Goal: Information Seeking & Learning: Learn about a topic

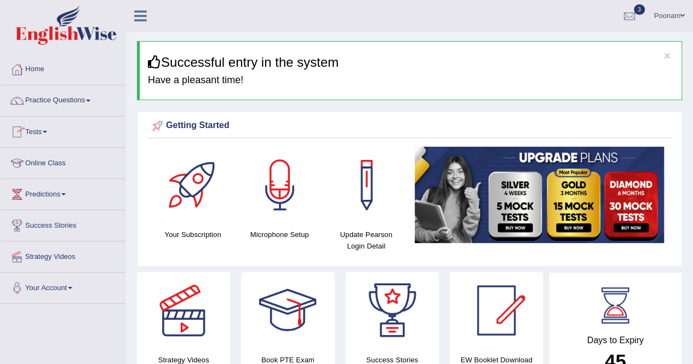
click at [54, 164] on link "Online Class" at bounding box center [63, 161] width 125 height 27
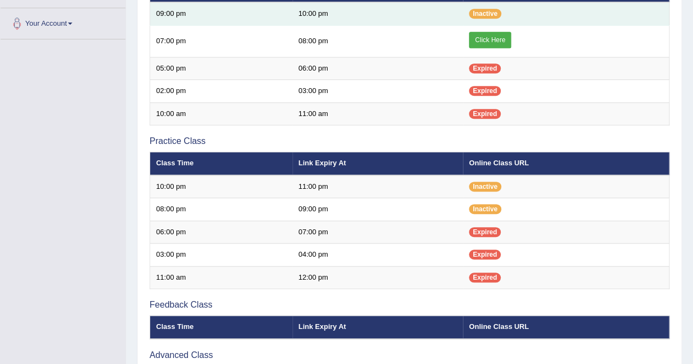
scroll to position [263, 0]
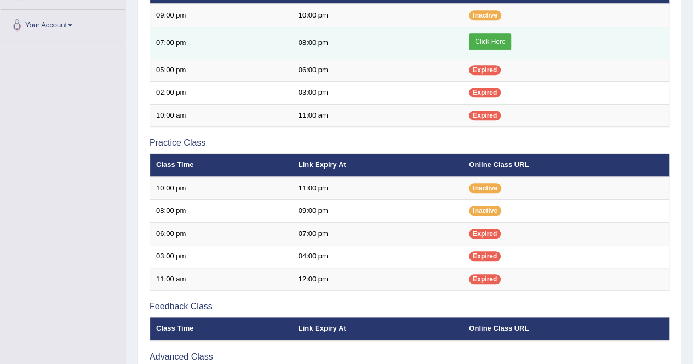
click at [492, 37] on link "Click Here" at bounding box center [490, 41] width 42 height 16
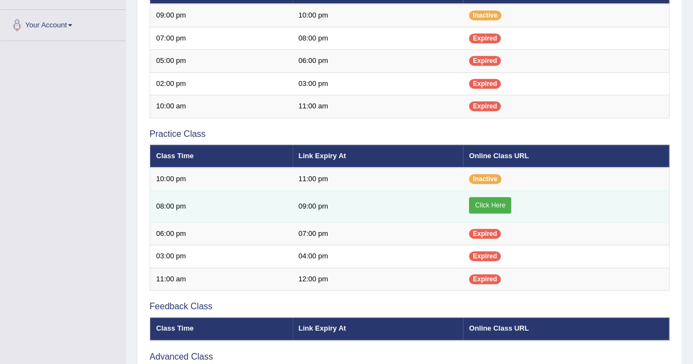
click at [491, 205] on link "Click Here" at bounding box center [490, 205] width 42 height 16
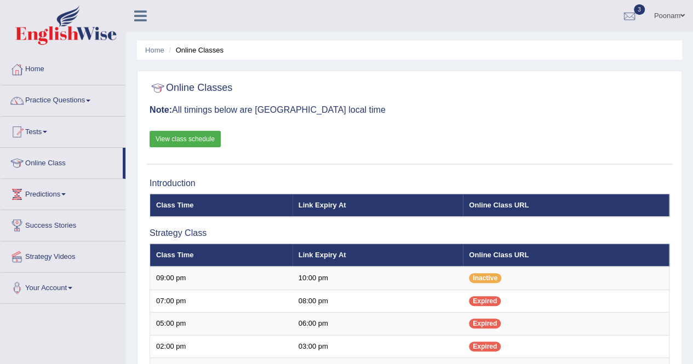
click at [55, 98] on link "Practice Questions" at bounding box center [63, 98] width 125 height 27
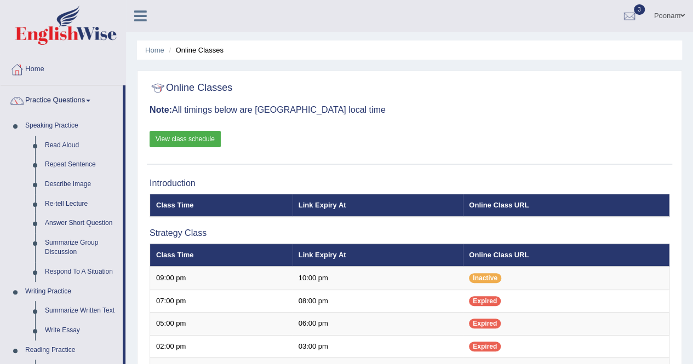
scroll to position [319, 0]
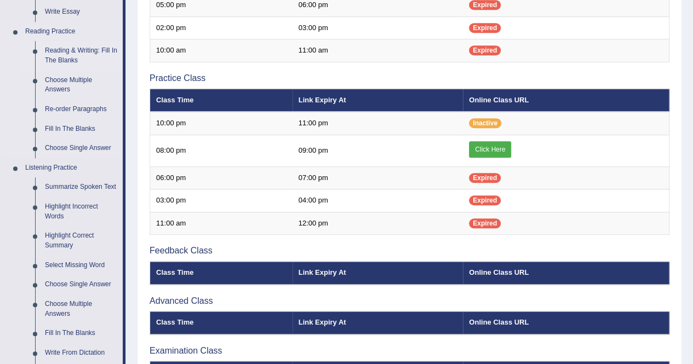
click at [65, 50] on link "Reading & Writing: Fill In The Blanks" at bounding box center [81, 55] width 83 height 29
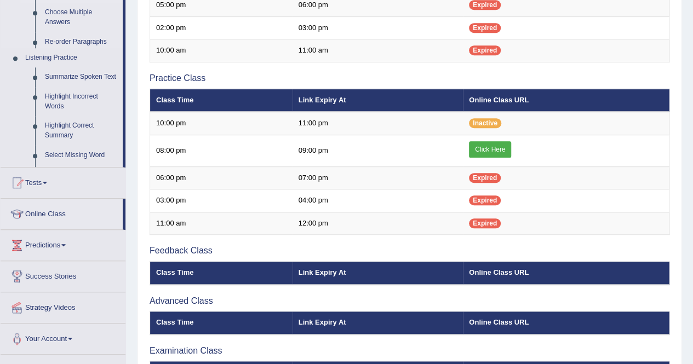
scroll to position [141, 0]
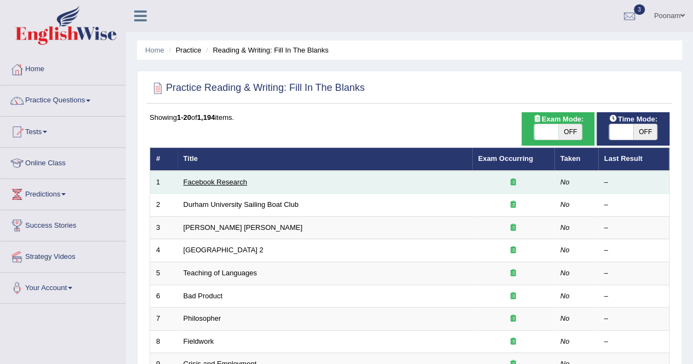
click at [221, 180] on link "Facebook Research" at bounding box center [215, 182] width 64 height 8
